Goal: Information Seeking & Learning: Learn about a topic

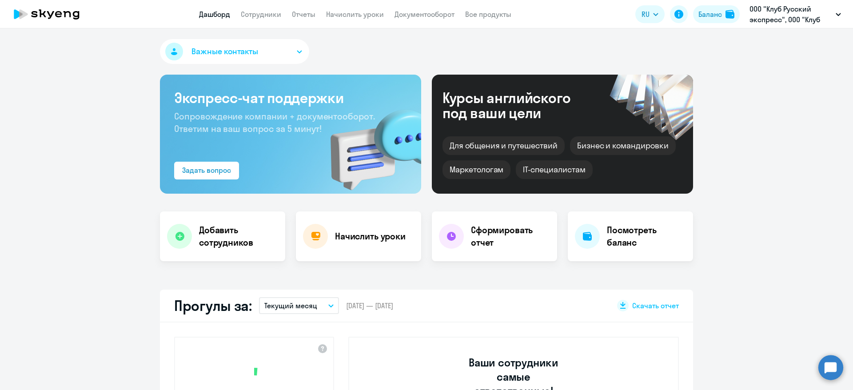
select select "30"
click at [408, 10] on link "Документооборот" at bounding box center [424, 14] width 60 height 9
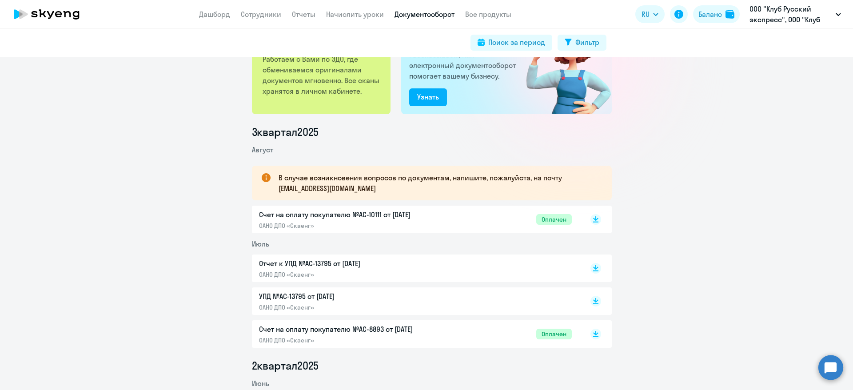
scroll to position [67, 0]
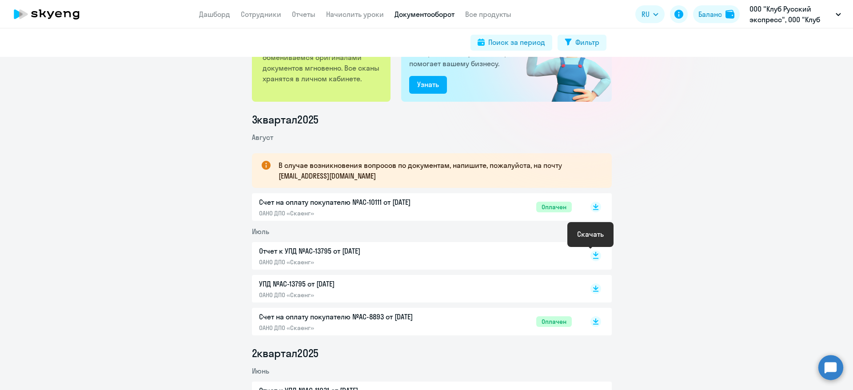
click at [591, 258] on rect at bounding box center [595, 255] width 11 height 11
click at [304, 16] on link "Отчеты" at bounding box center [304, 14] width 24 height 9
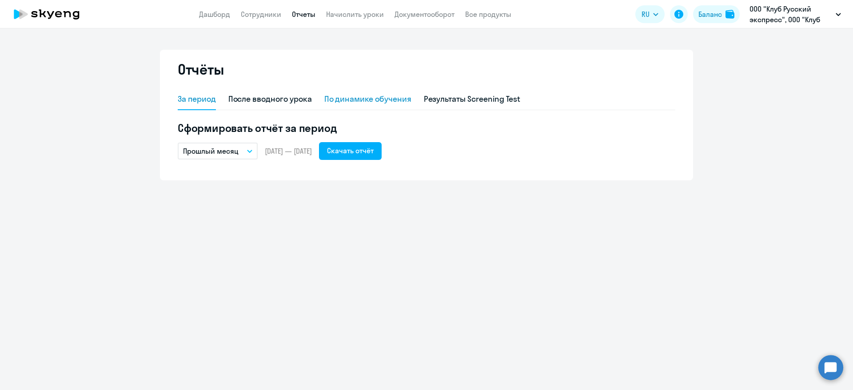
click at [361, 95] on div "По динамике обучения" at bounding box center [367, 99] width 87 height 12
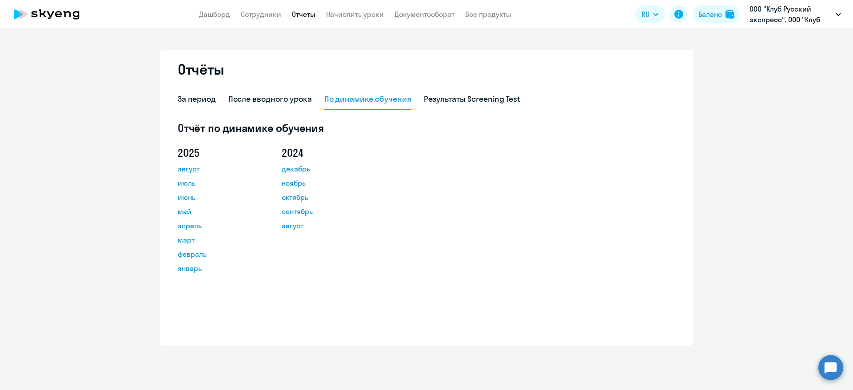
click at [196, 168] on link "август" at bounding box center [218, 168] width 80 height 11
click at [267, 17] on link "Сотрудники" at bounding box center [261, 14] width 40 height 9
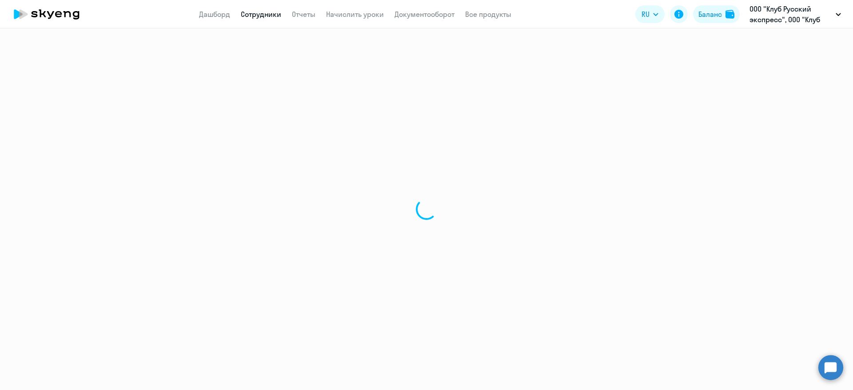
select select "30"
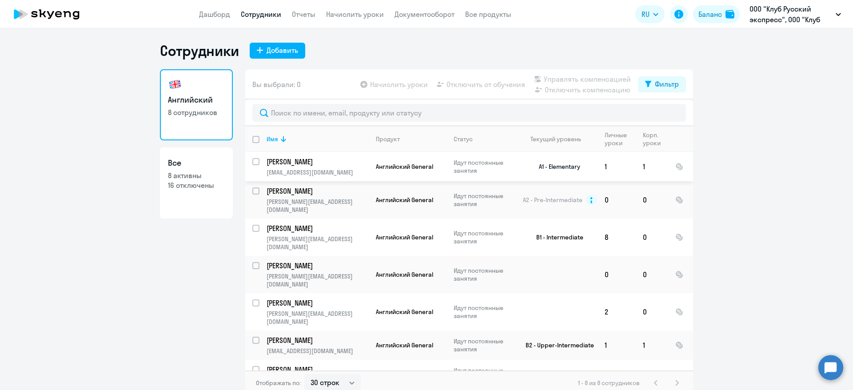
scroll to position [16, 0]
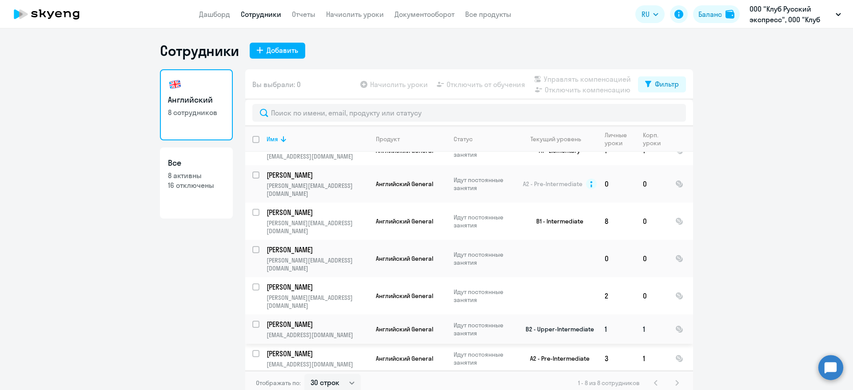
click at [294, 319] on p "Биличенко Ксения" at bounding box center [316, 324] width 100 height 10
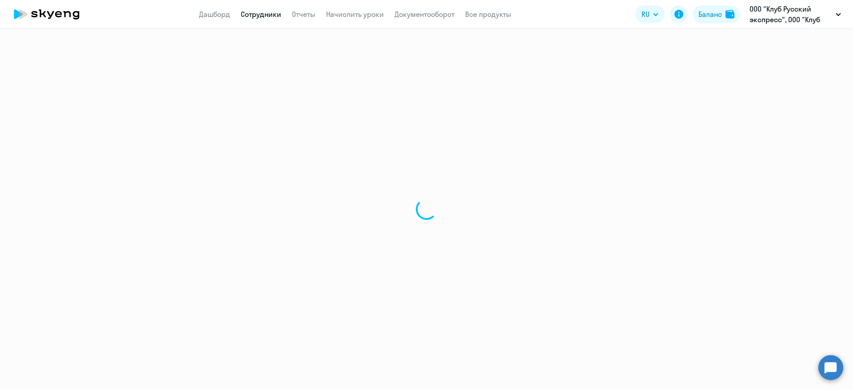
select select "english"
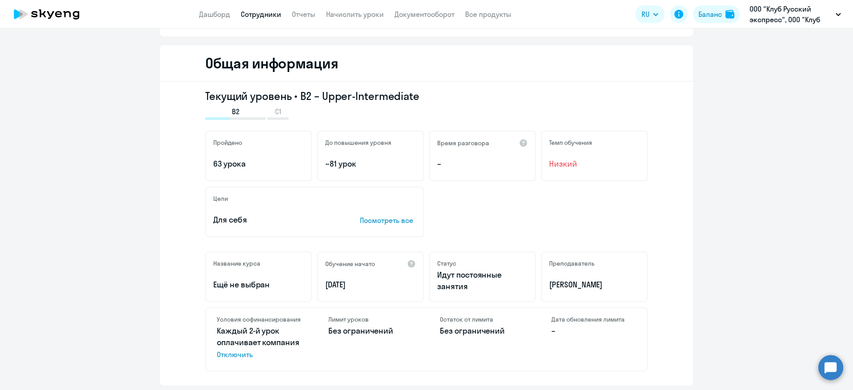
scroll to position [133, 0]
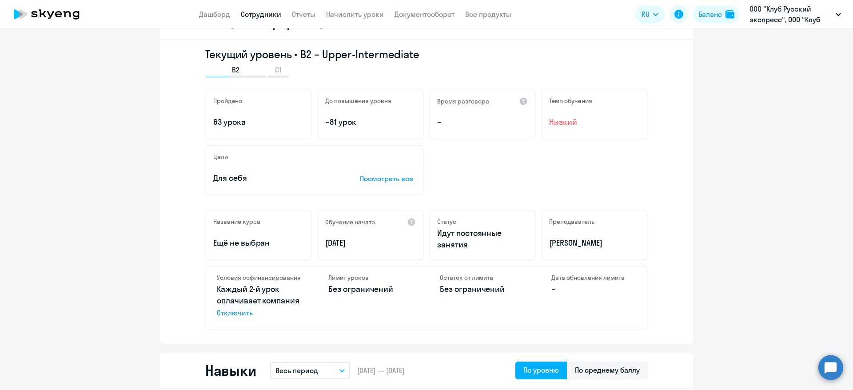
drag, startPoint x: 235, startPoint y: 288, endPoint x: 299, endPoint y: 299, distance: 65.3
click at [299, 299] on div "Условия софинансирования Каждый 2-й урок оплачивает компания Отключить" at bounding box center [259, 297] width 106 height 62
click at [325, 316] on div "Лимит уроков Без ограничений" at bounding box center [371, 297] width 106 height 62
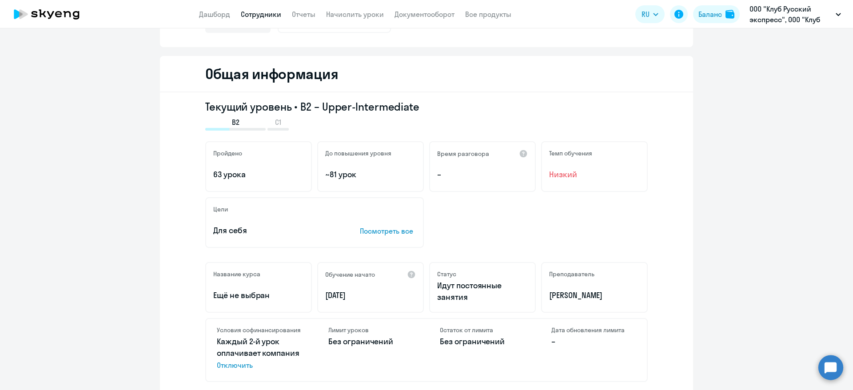
scroll to position [0, 0]
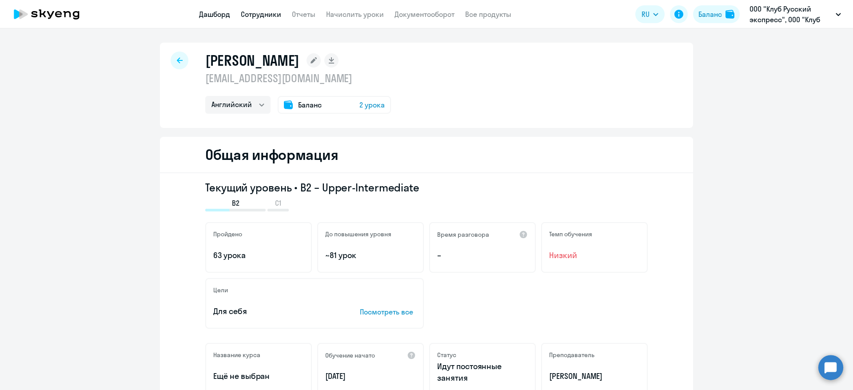
click at [220, 10] on link "Дашборд" at bounding box center [214, 14] width 31 height 9
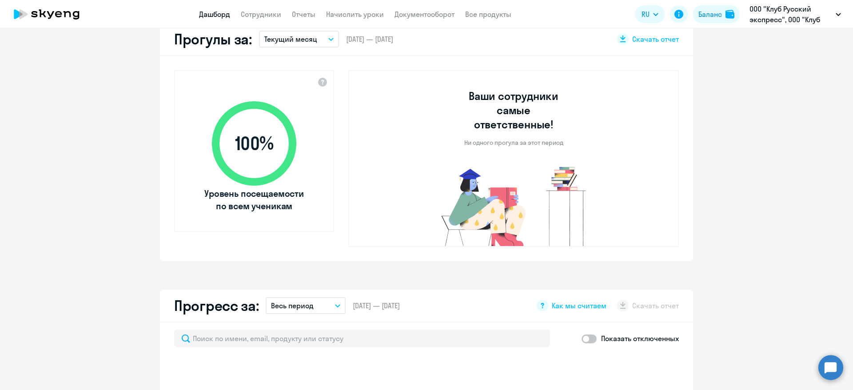
select select "30"
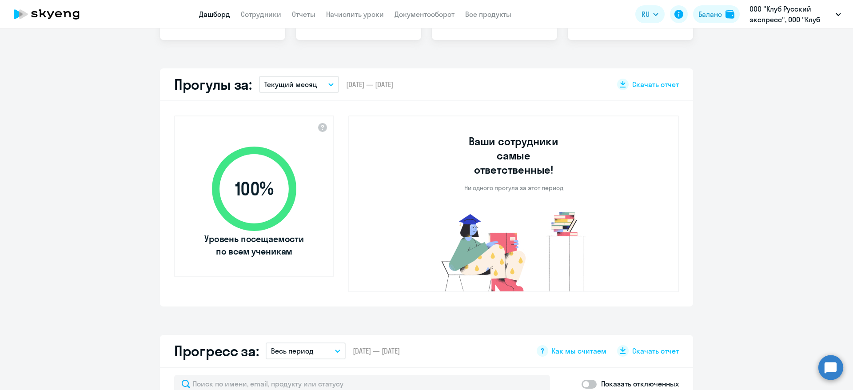
scroll to position [200, 0]
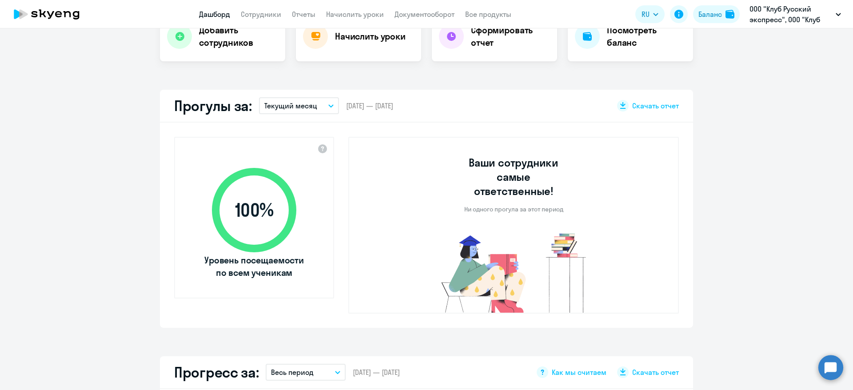
click at [297, 107] on p "Текущий месяц" at bounding box center [290, 105] width 53 height 11
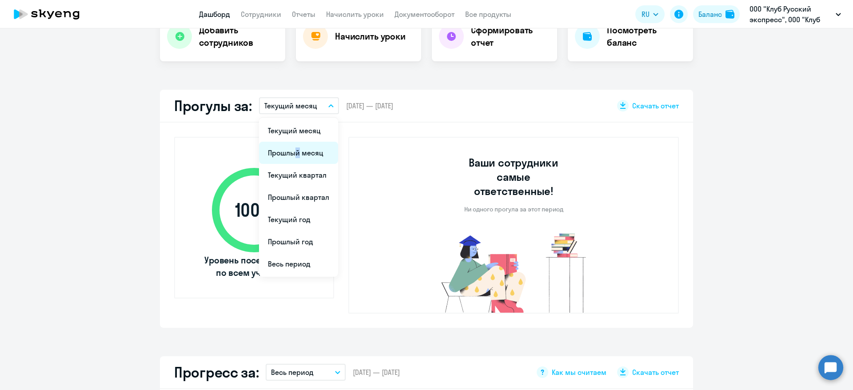
click at [287, 147] on li "Прошлый месяц" at bounding box center [298, 153] width 79 height 22
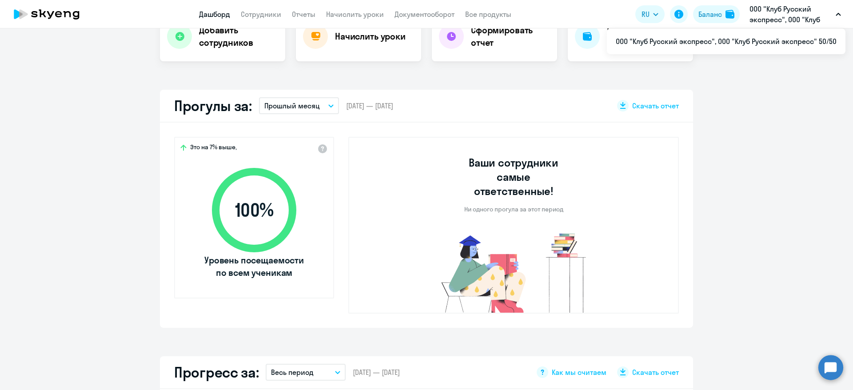
click at [806, 10] on p "ООО "Клуб Русский экспресс", ООО "Клуб Русский экспресс" 50/50" at bounding box center [790, 14] width 83 height 21
click at [838, 15] on icon "button" at bounding box center [838, 14] width 4 height 2
click at [727, 163] on app-truancy-attendance-dashboard "Прогулы за: Прошлый месяц Текущий месяц Прошлый месяц Текущий квартал Прошлый к…" at bounding box center [426, 209] width 853 height 238
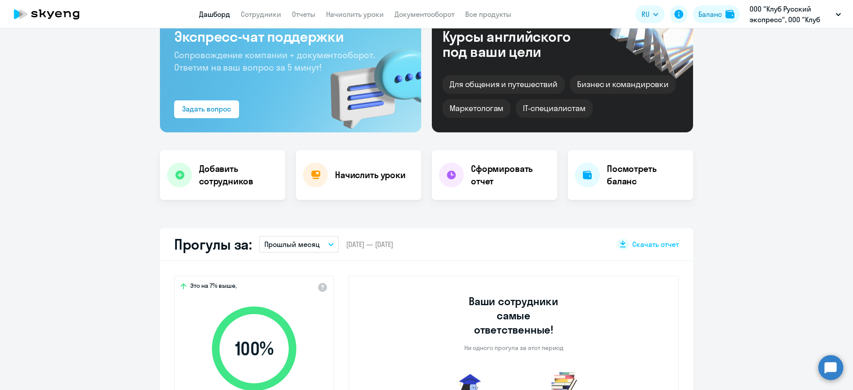
scroll to position [0, 0]
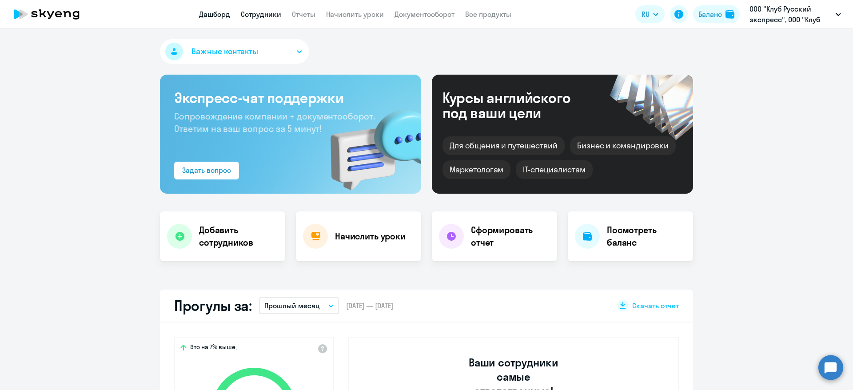
click at [268, 14] on link "Сотрудники" at bounding box center [261, 14] width 40 height 9
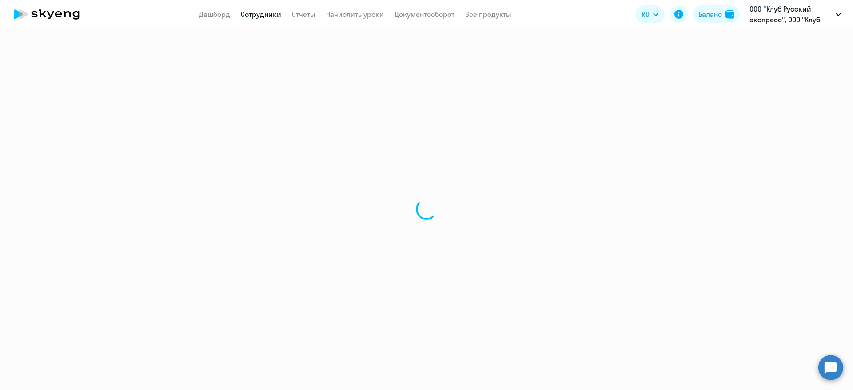
select select "30"
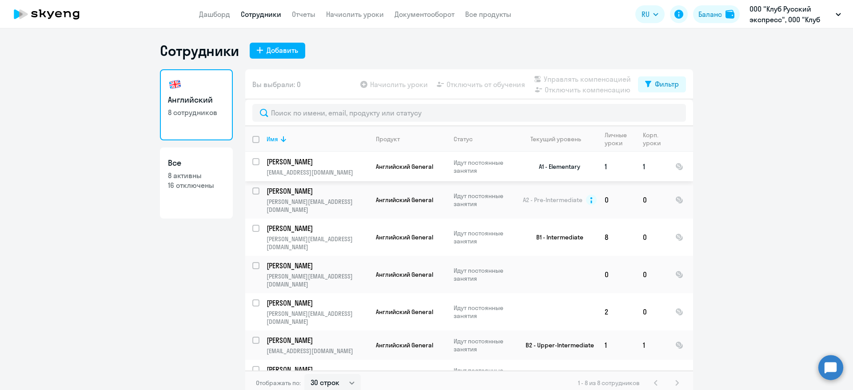
click at [252, 161] on input "select row 21050908" at bounding box center [261, 167] width 18 height 18
checkbox input "true"
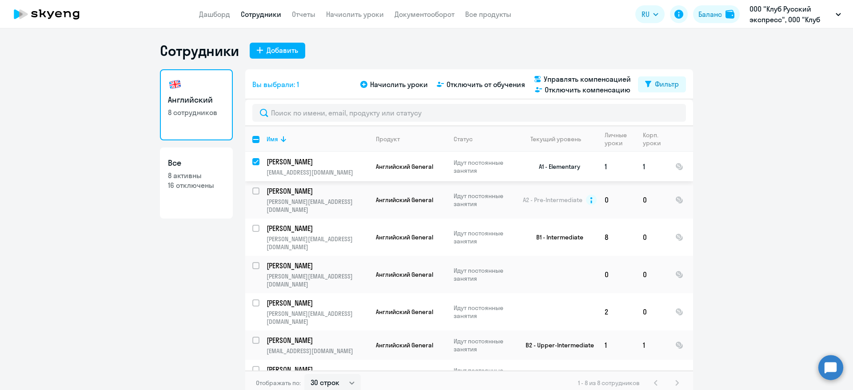
click at [285, 162] on p "Фомина Марья" at bounding box center [316, 162] width 100 height 10
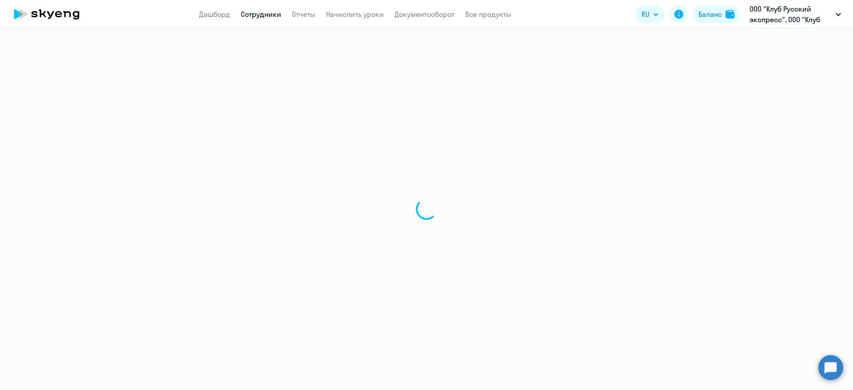
select select "english"
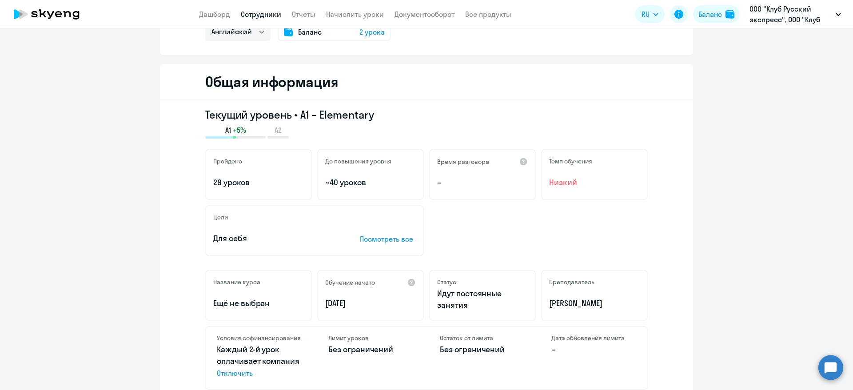
scroll to position [133, 0]
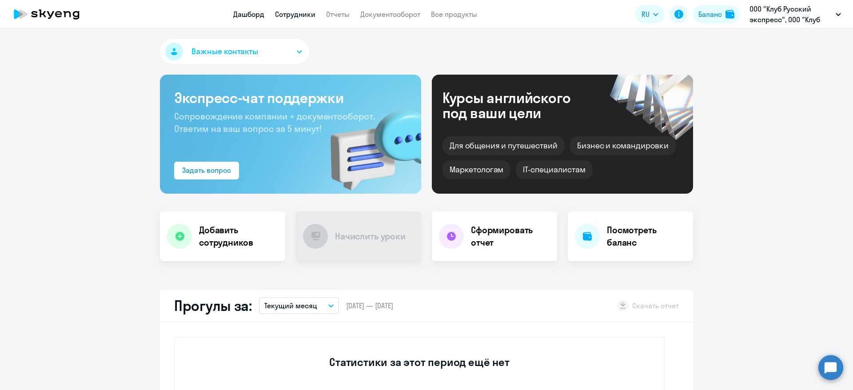
click at [298, 14] on link "Сотрудники" at bounding box center [295, 14] width 40 height 9
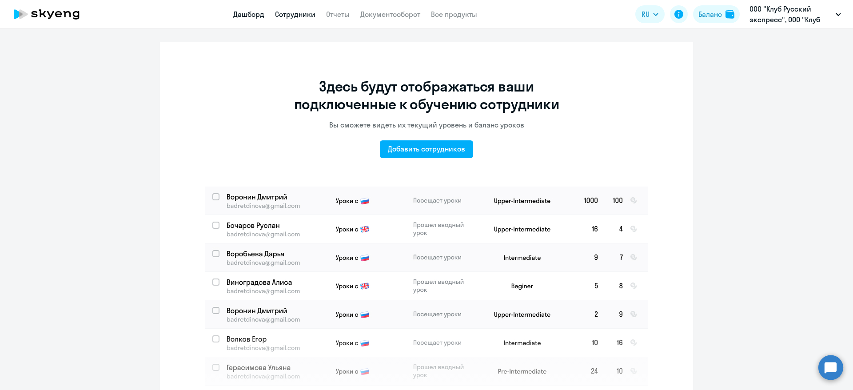
click at [240, 13] on link "Дашборд" at bounding box center [248, 14] width 31 height 9
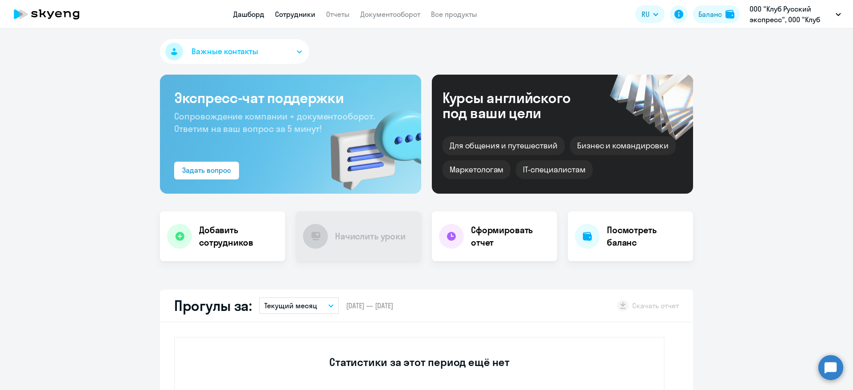
click at [304, 13] on link "Сотрудники" at bounding box center [295, 14] width 40 height 9
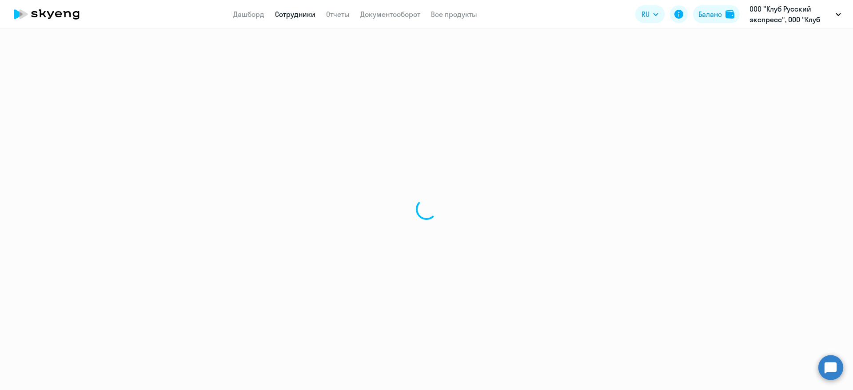
select select "30"
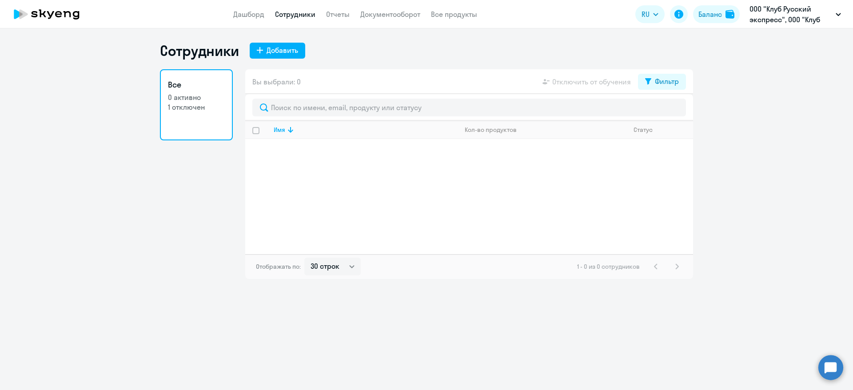
click at [181, 103] on p "1 отключен" at bounding box center [196, 107] width 57 height 10
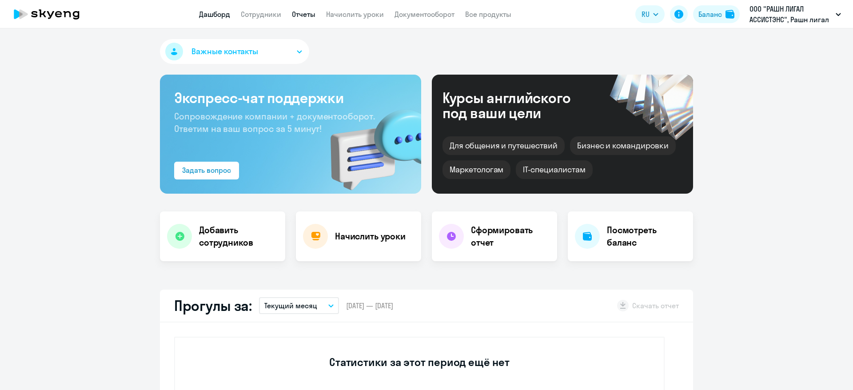
select select "30"
click at [261, 16] on link "Сотрудники" at bounding box center [261, 14] width 40 height 9
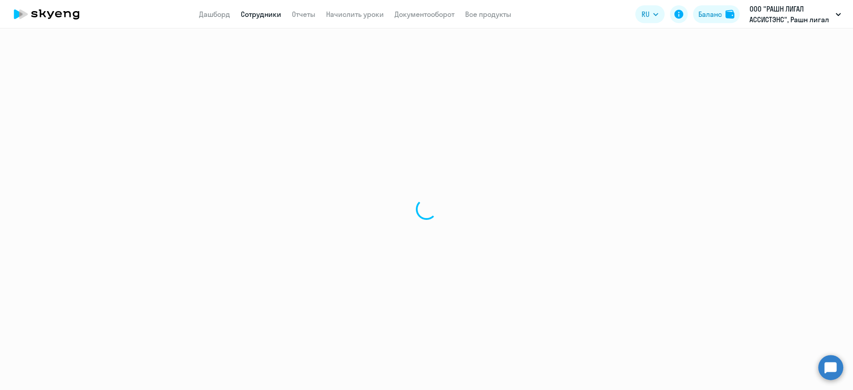
select select "30"
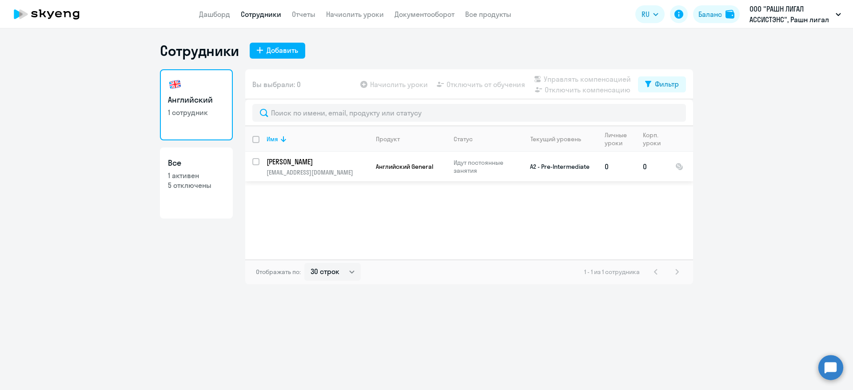
click at [362, 172] on p "[EMAIL_ADDRESS][DOMAIN_NAME]" at bounding box center [317, 172] width 102 height 8
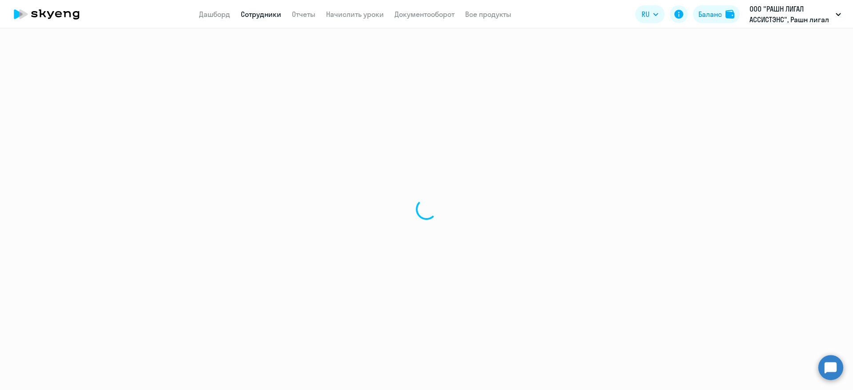
select select "english"
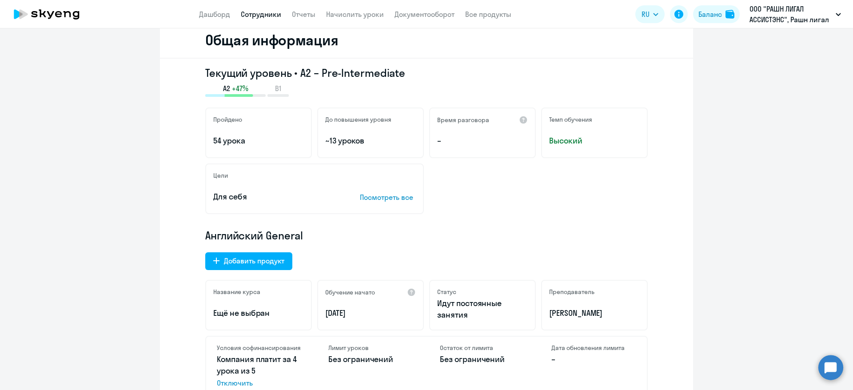
scroll to position [133, 0]
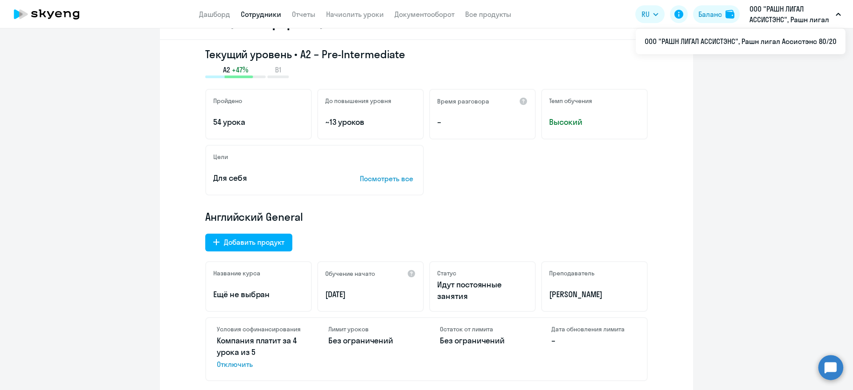
click at [821, 25] on app-header "Дашборд Сотрудники Отчеты Начислить уроки Документооборот Все продукты Дашборд …" at bounding box center [426, 14] width 853 height 28
